Goal: Information Seeking & Learning: Find specific fact

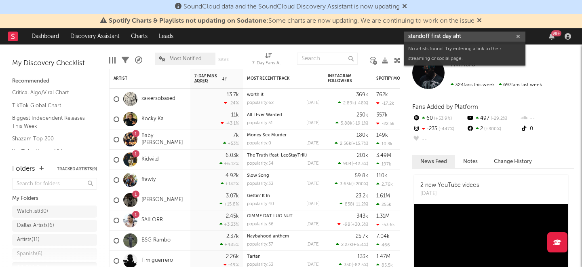
type input "standoff first day aht"
